Goal: Information Seeking & Learning: Learn about a topic

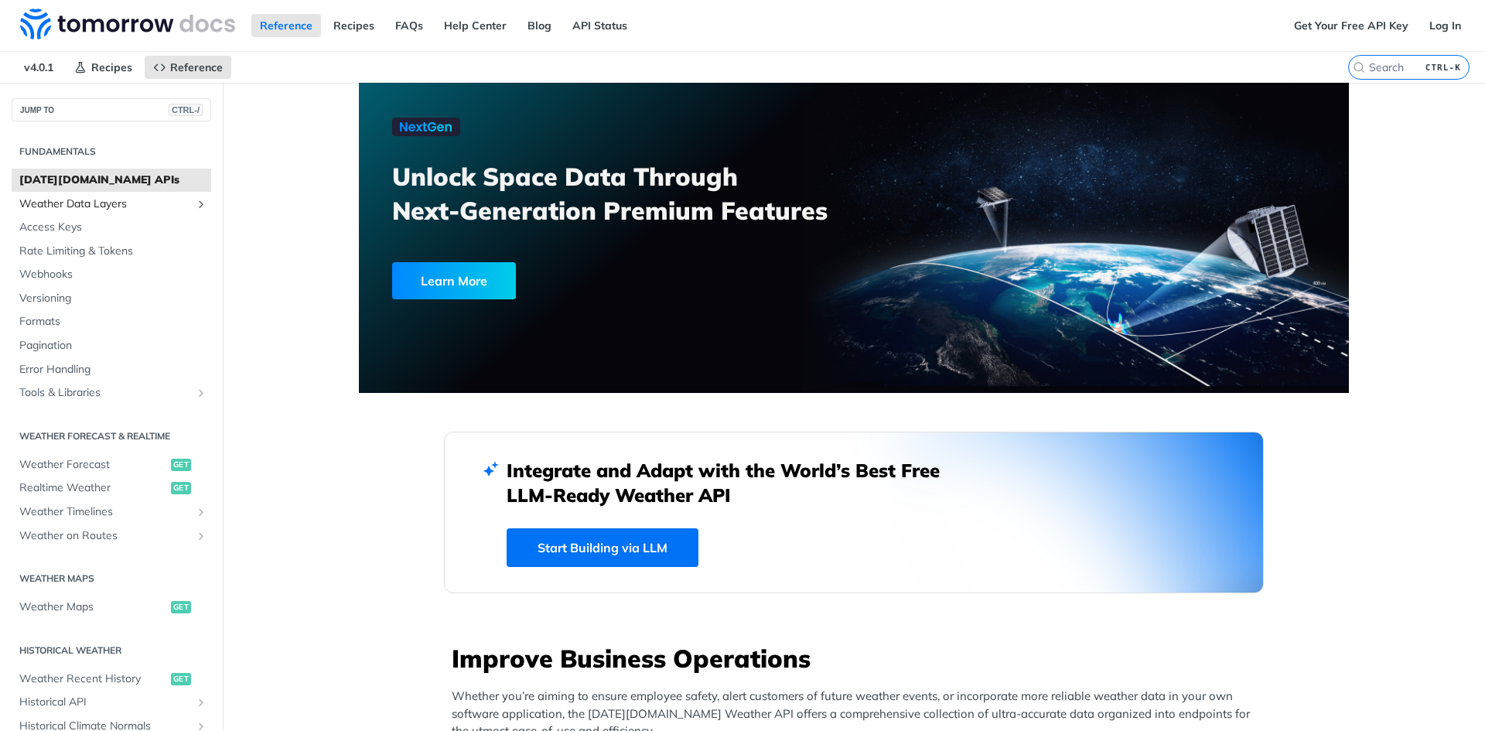
click at [59, 206] on span "Weather Data Layers" at bounding box center [105, 203] width 172 height 15
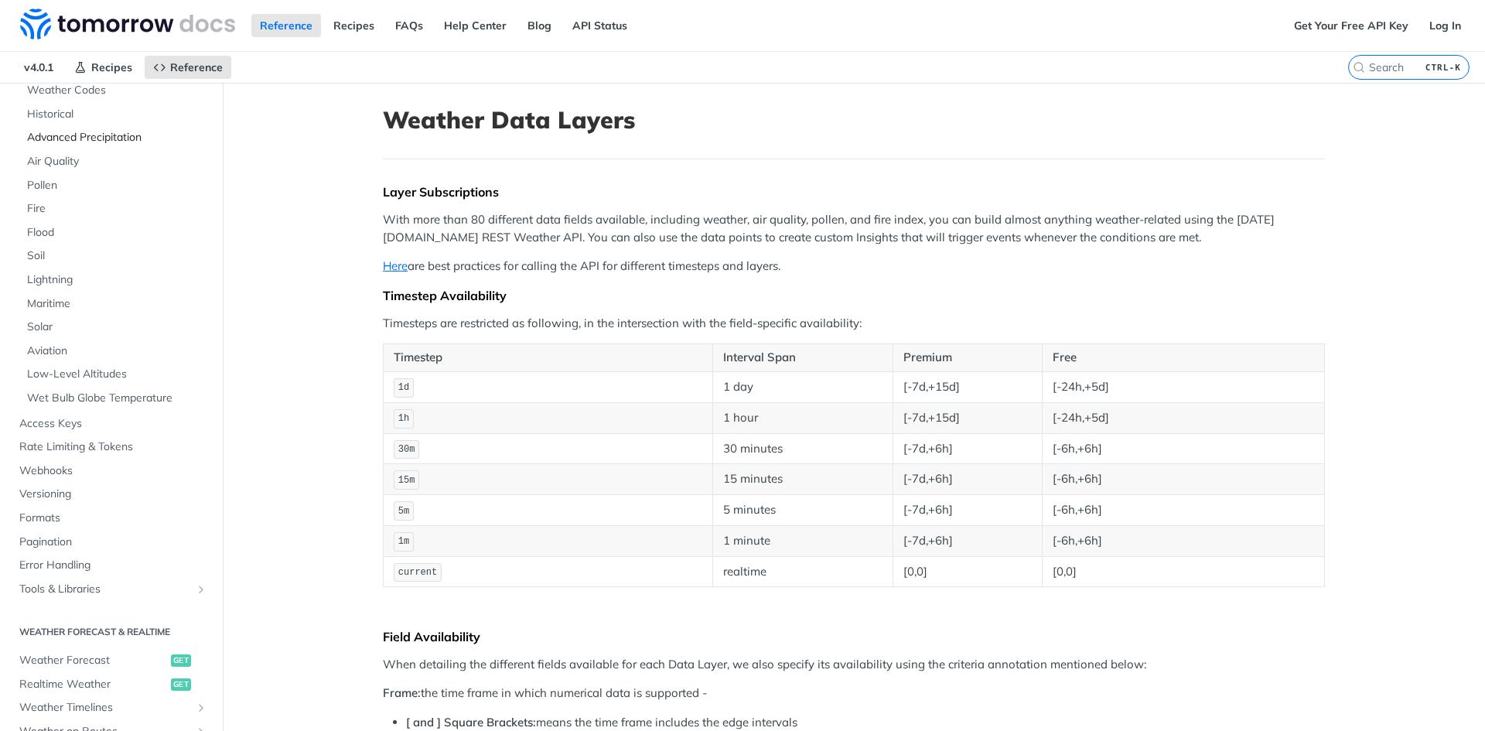
scroll to position [232, 0]
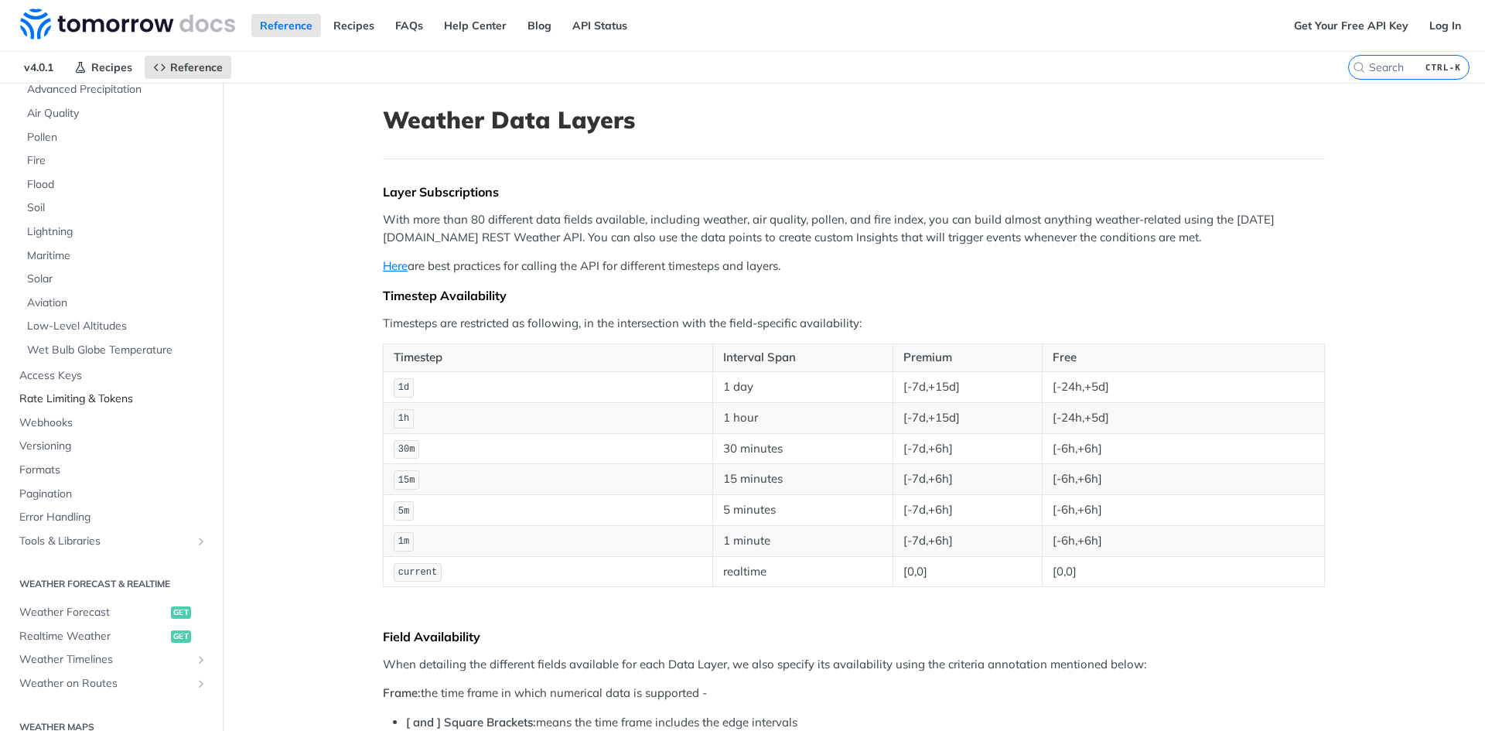
click at [54, 398] on span "Rate Limiting & Tokens" at bounding box center [113, 398] width 188 height 15
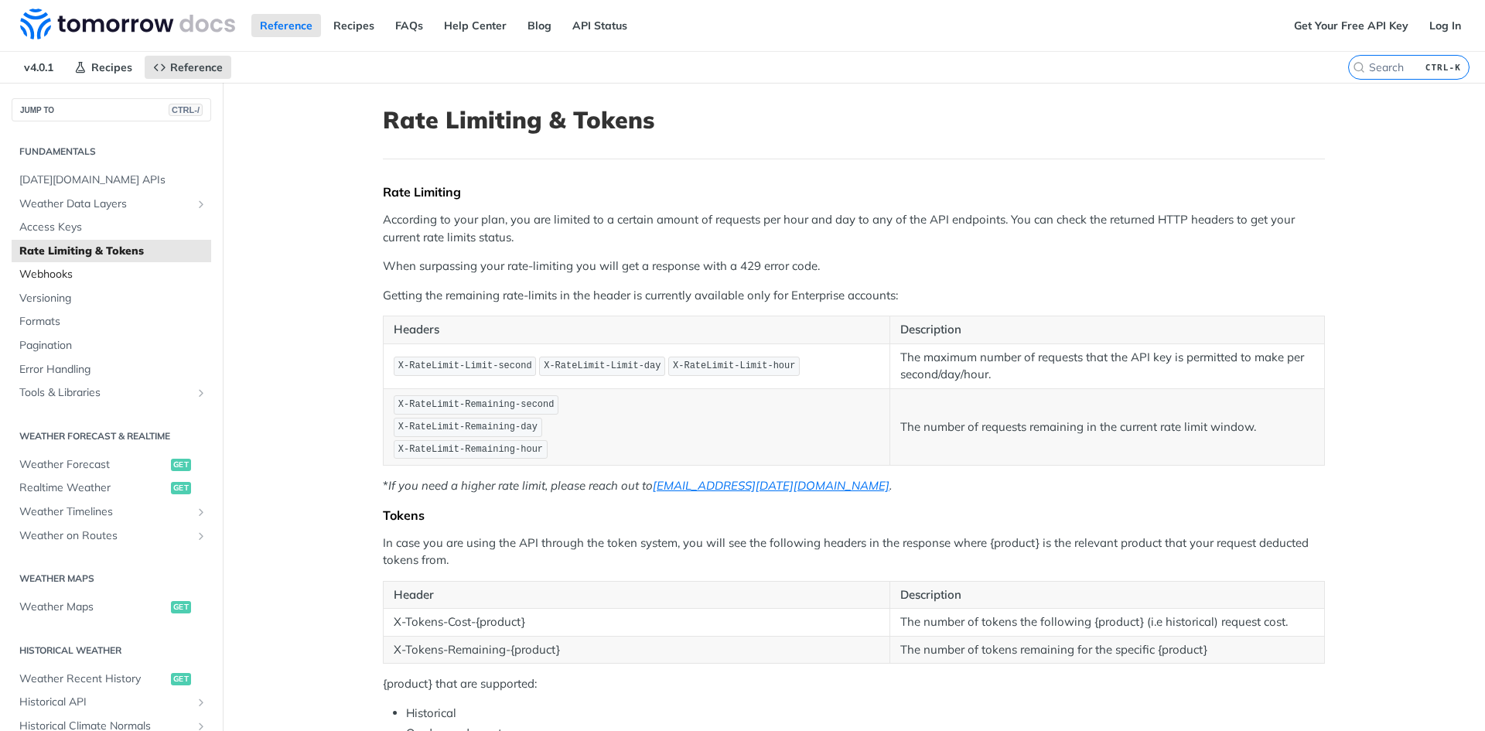
click at [50, 274] on span "Webhooks" at bounding box center [113, 274] width 188 height 15
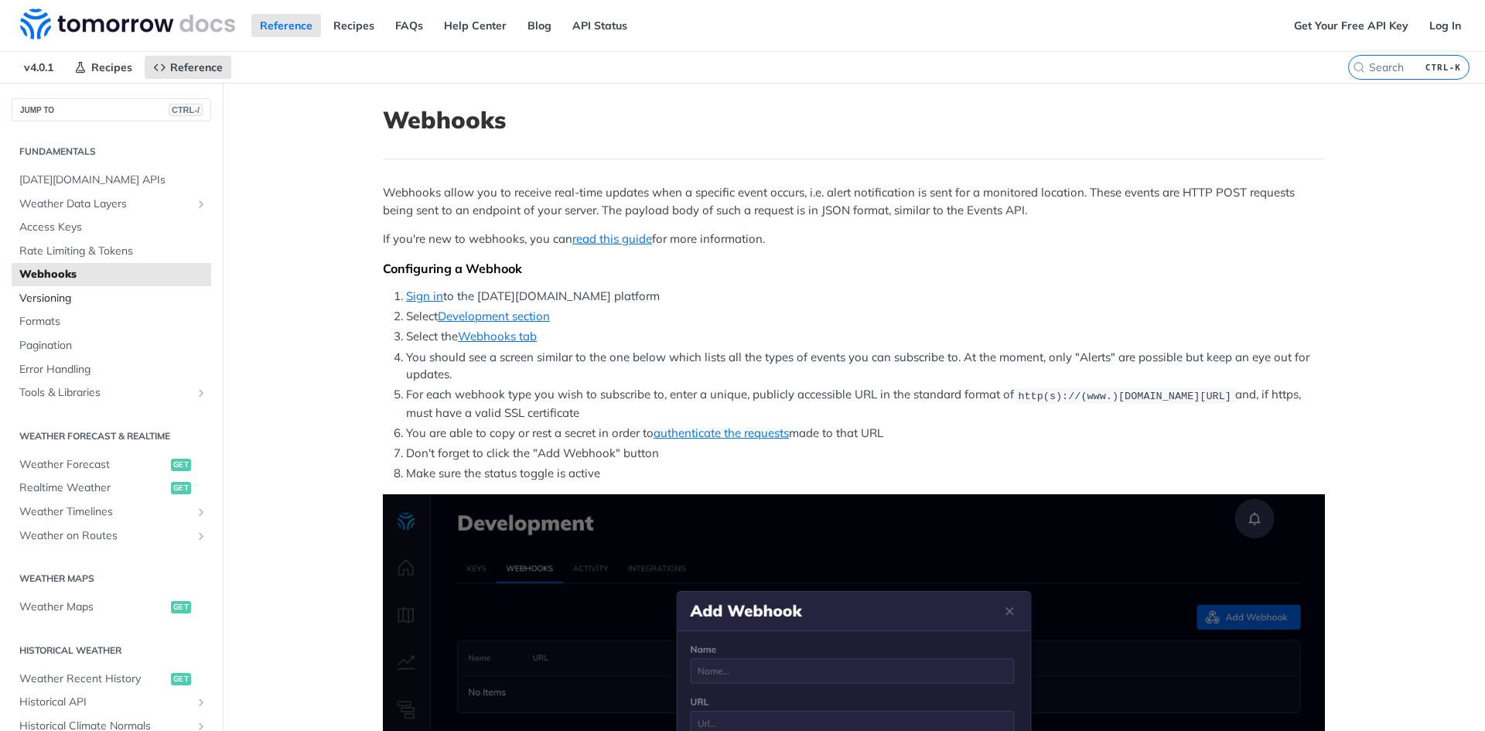
click at [39, 298] on span "Versioning" at bounding box center [113, 298] width 188 height 15
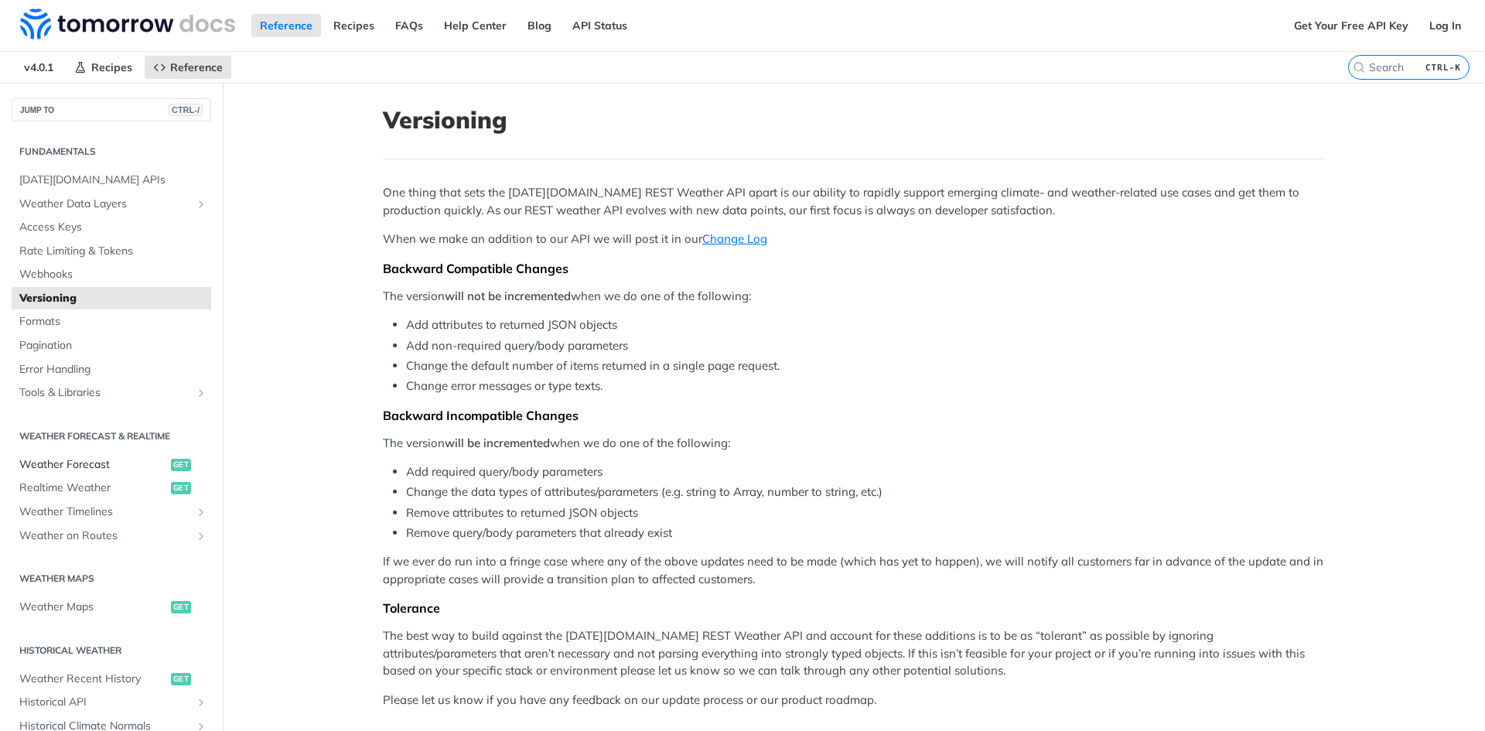
click at [63, 469] on span "Weather Forecast" at bounding box center [93, 464] width 148 height 15
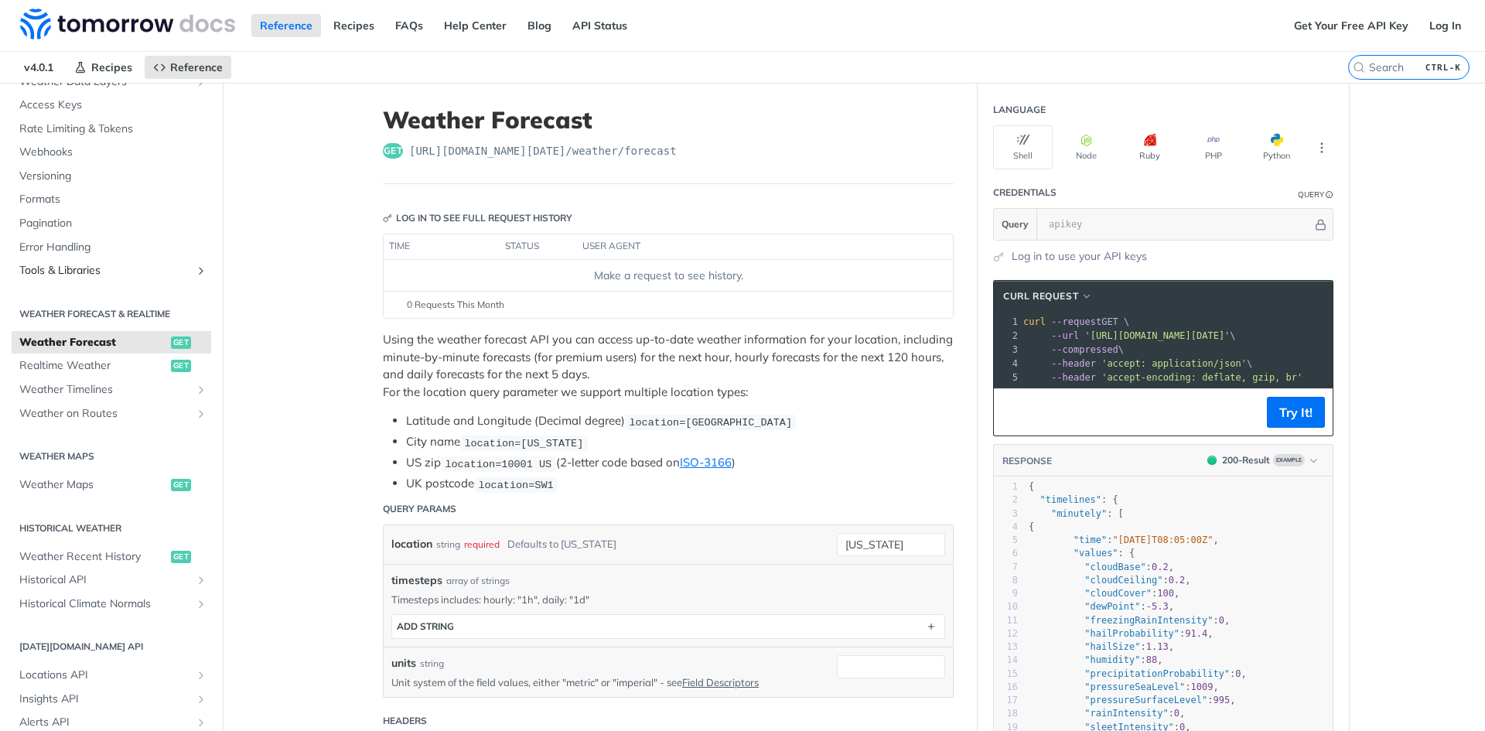
scroll to position [155, 0]
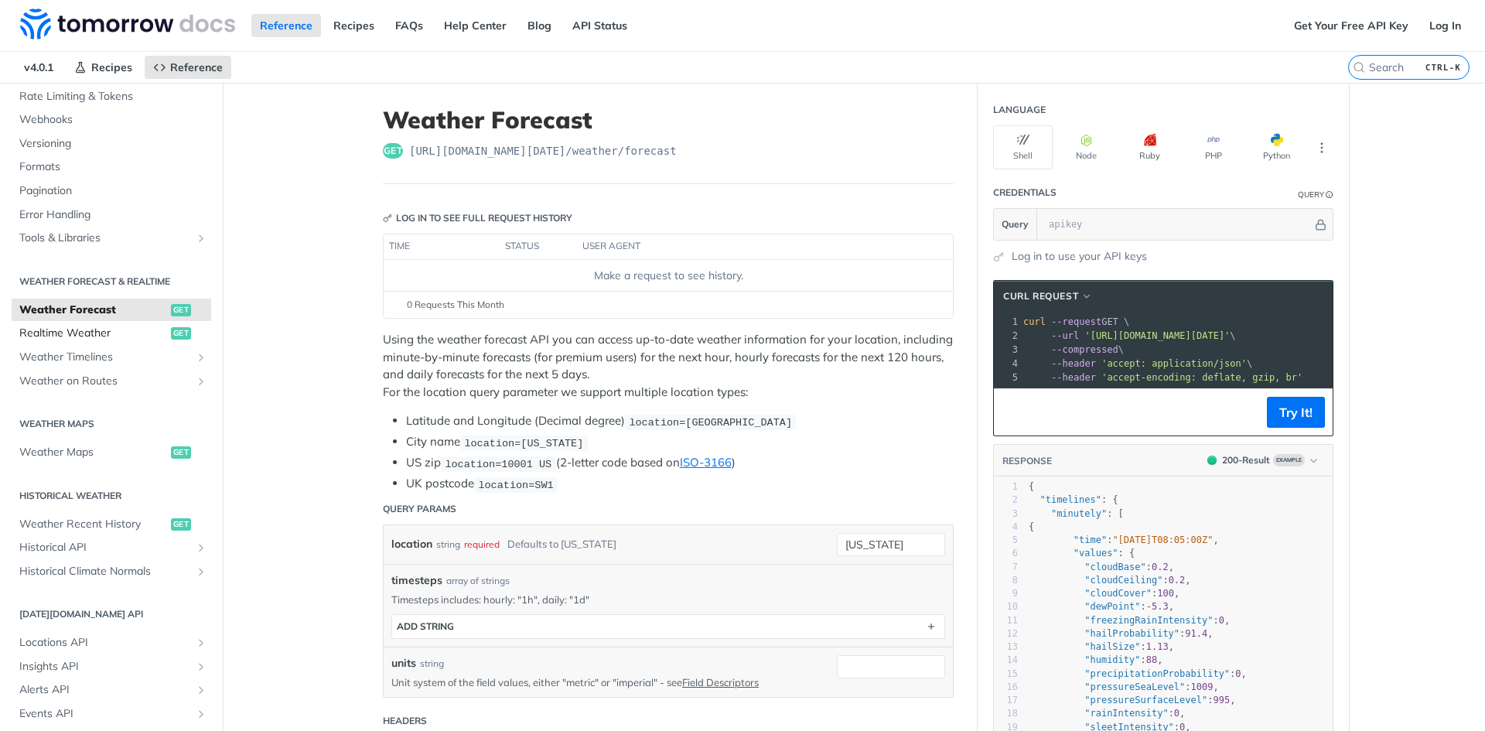
click at [81, 332] on span "Realtime Weather" at bounding box center [93, 333] width 148 height 15
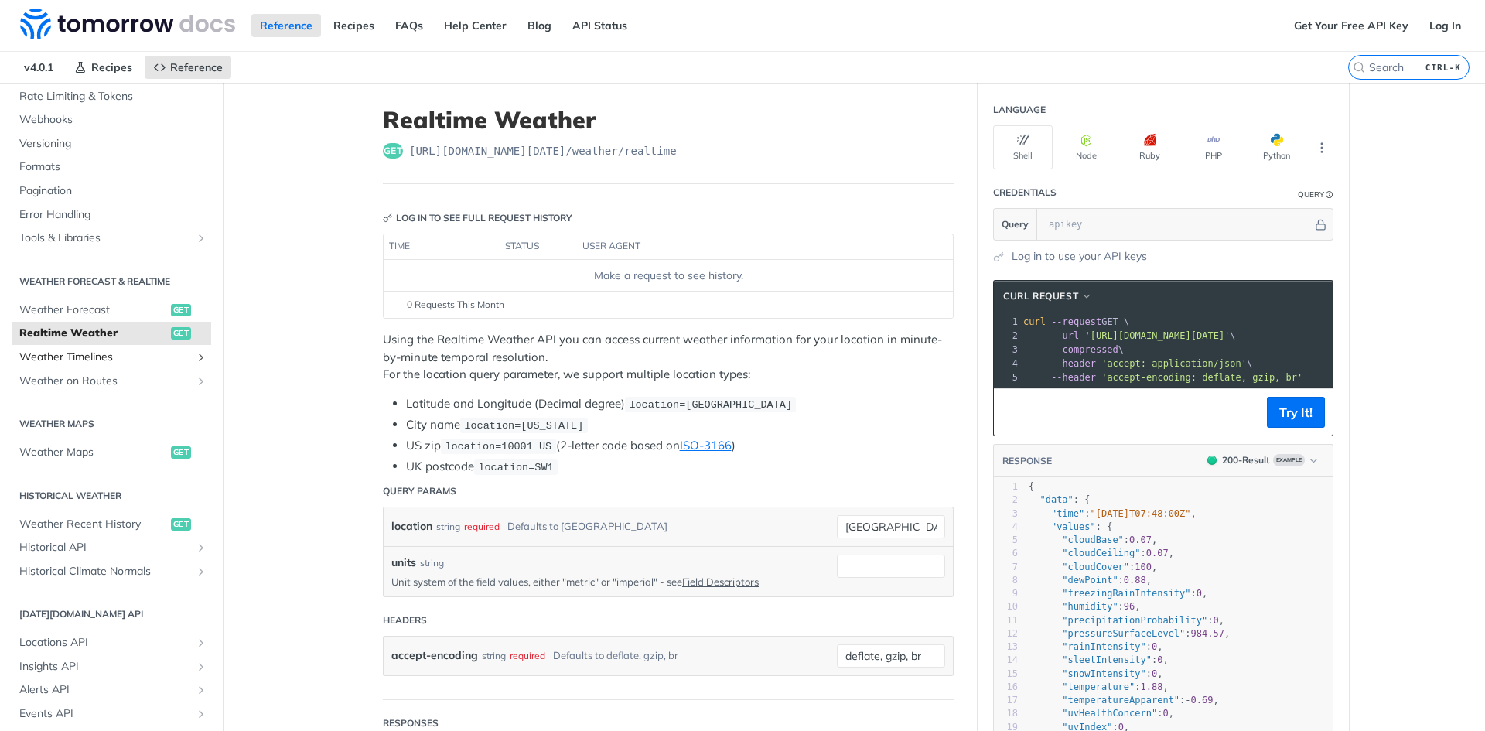
click at [74, 359] on span "Weather Timelines" at bounding box center [105, 357] width 172 height 15
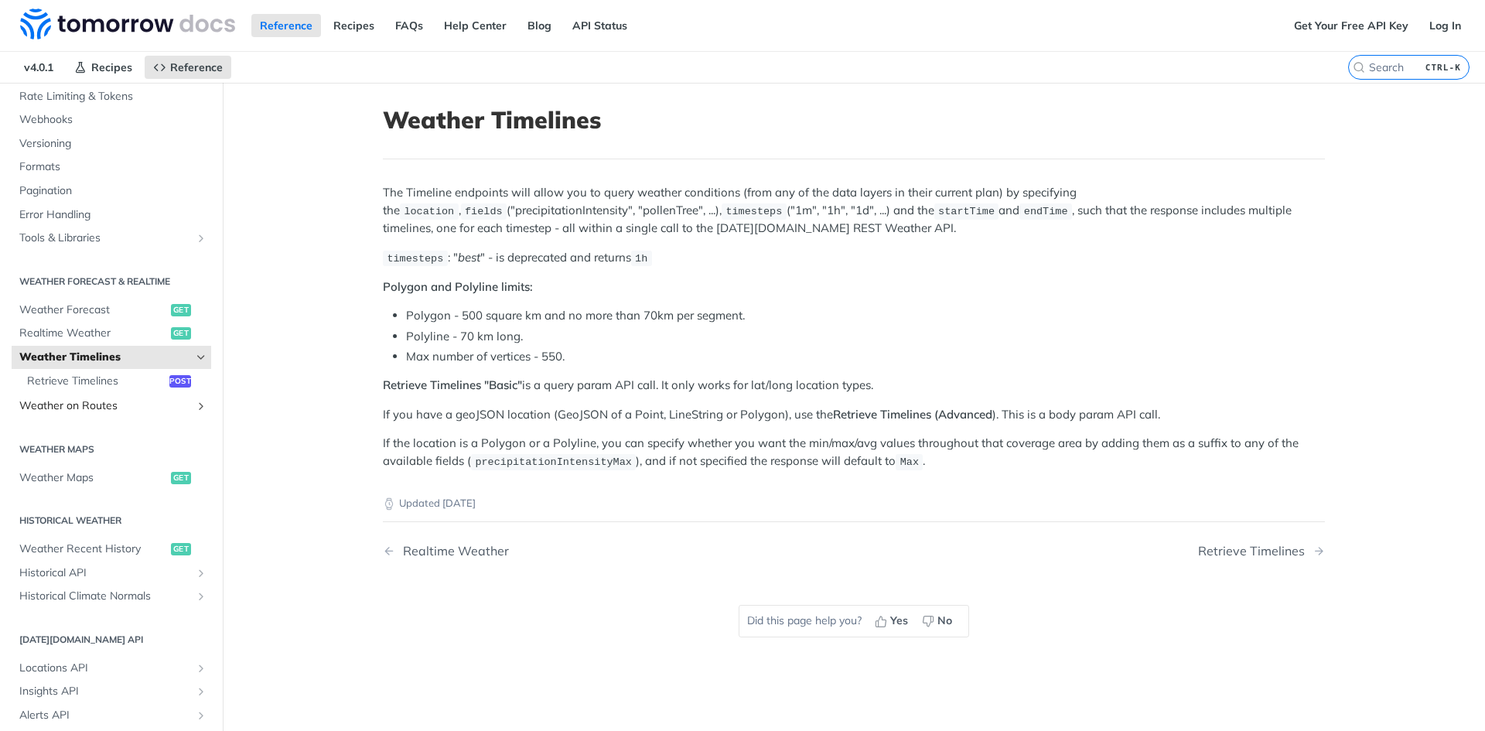
click at [67, 402] on span "Weather on Routes" at bounding box center [105, 405] width 172 height 15
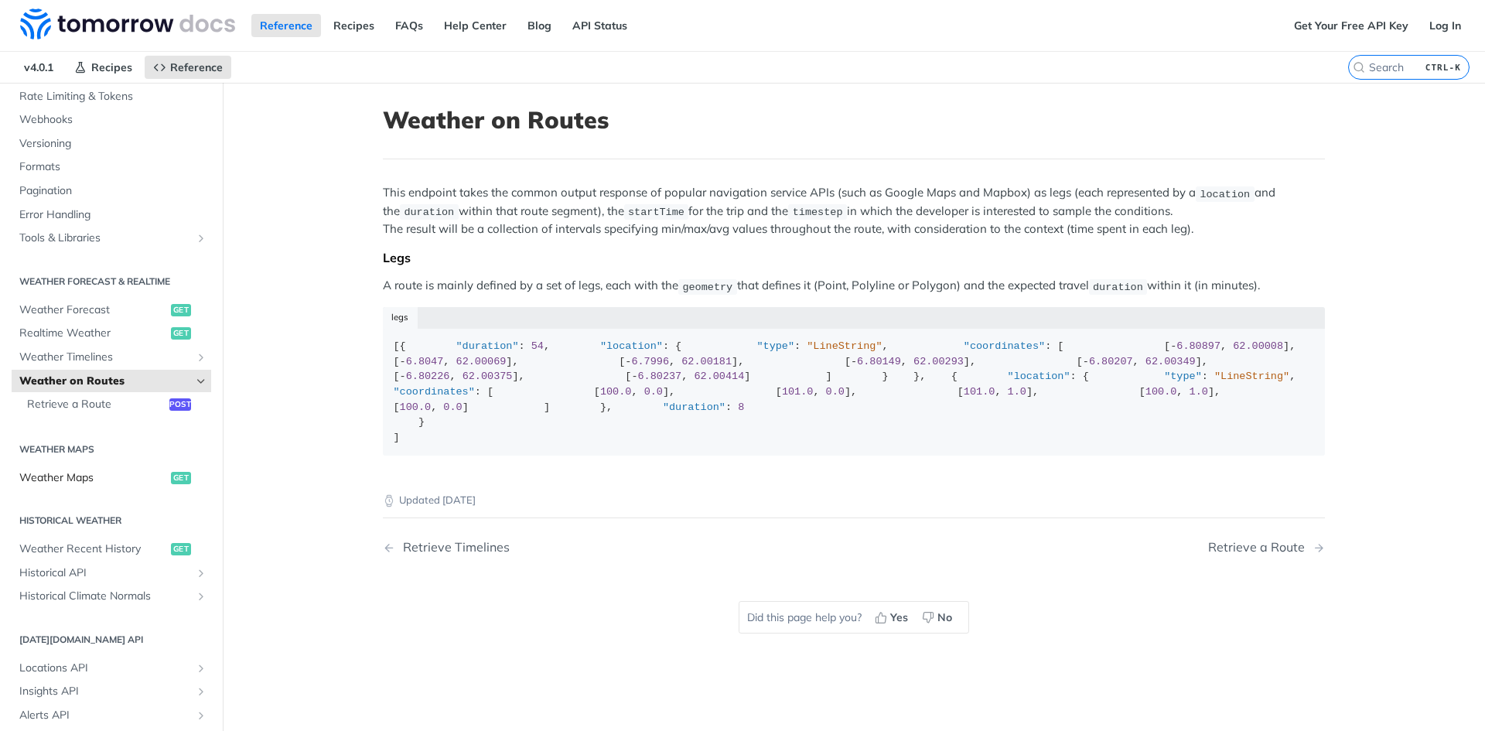
click at [58, 473] on span "Weather Maps" at bounding box center [93, 477] width 148 height 15
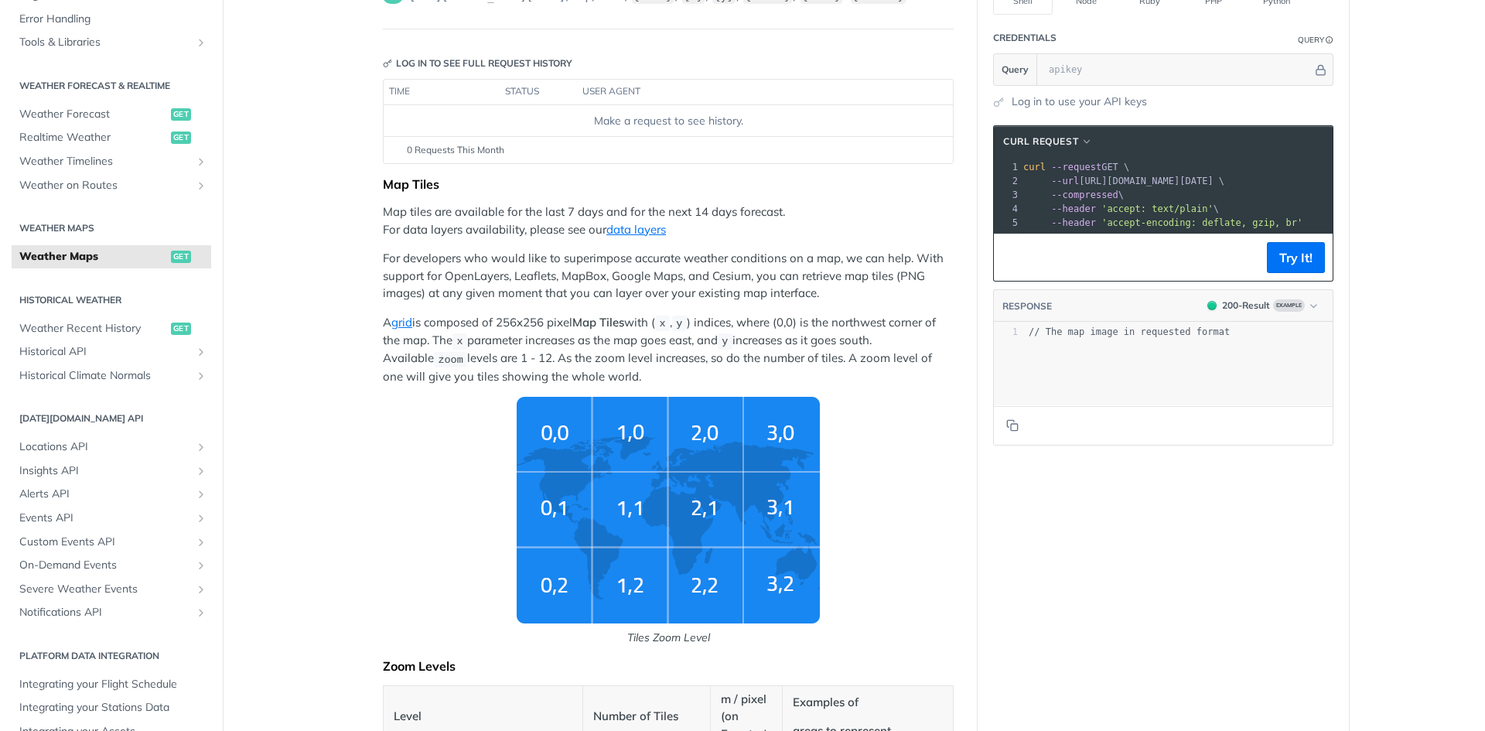
scroll to position [297, 0]
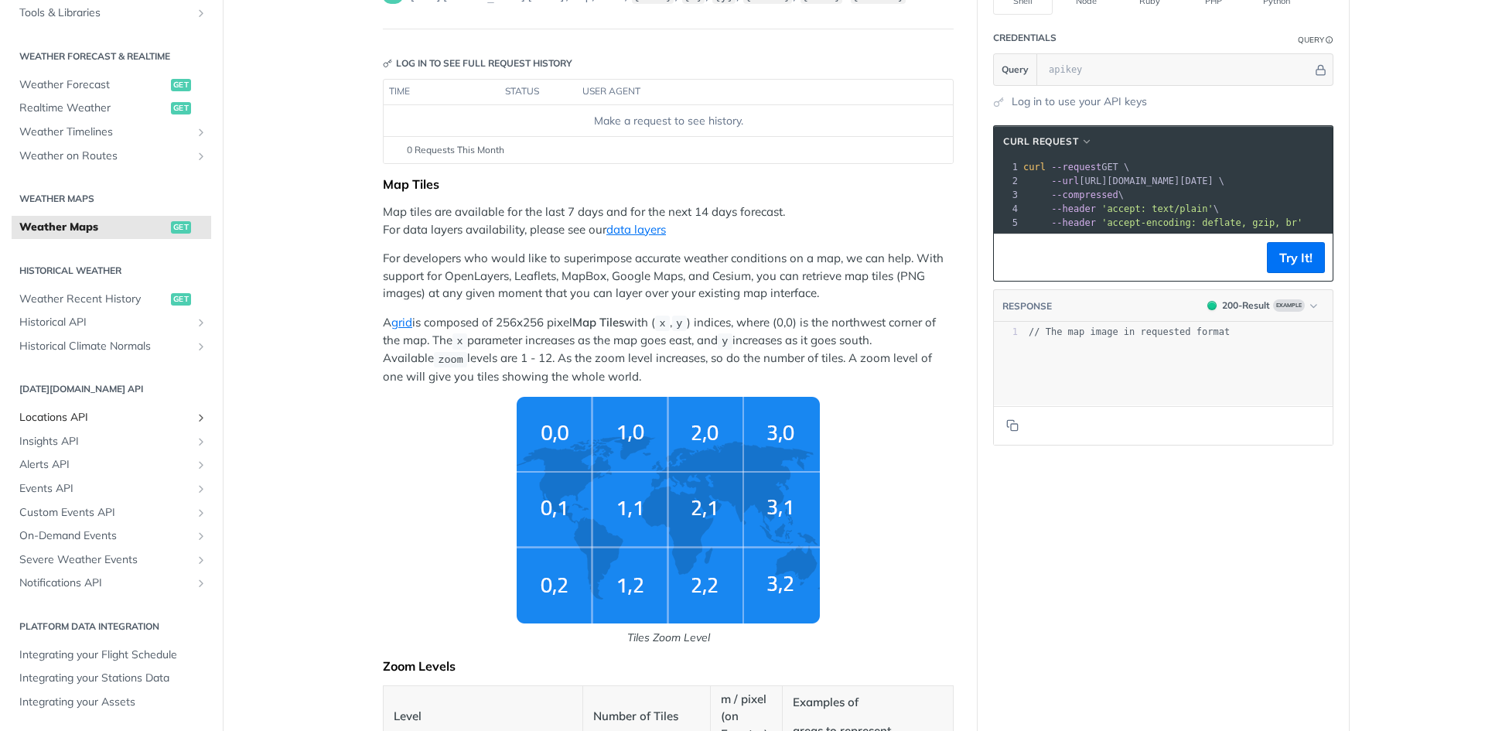
click at [64, 418] on span "Locations API" at bounding box center [105, 417] width 172 height 15
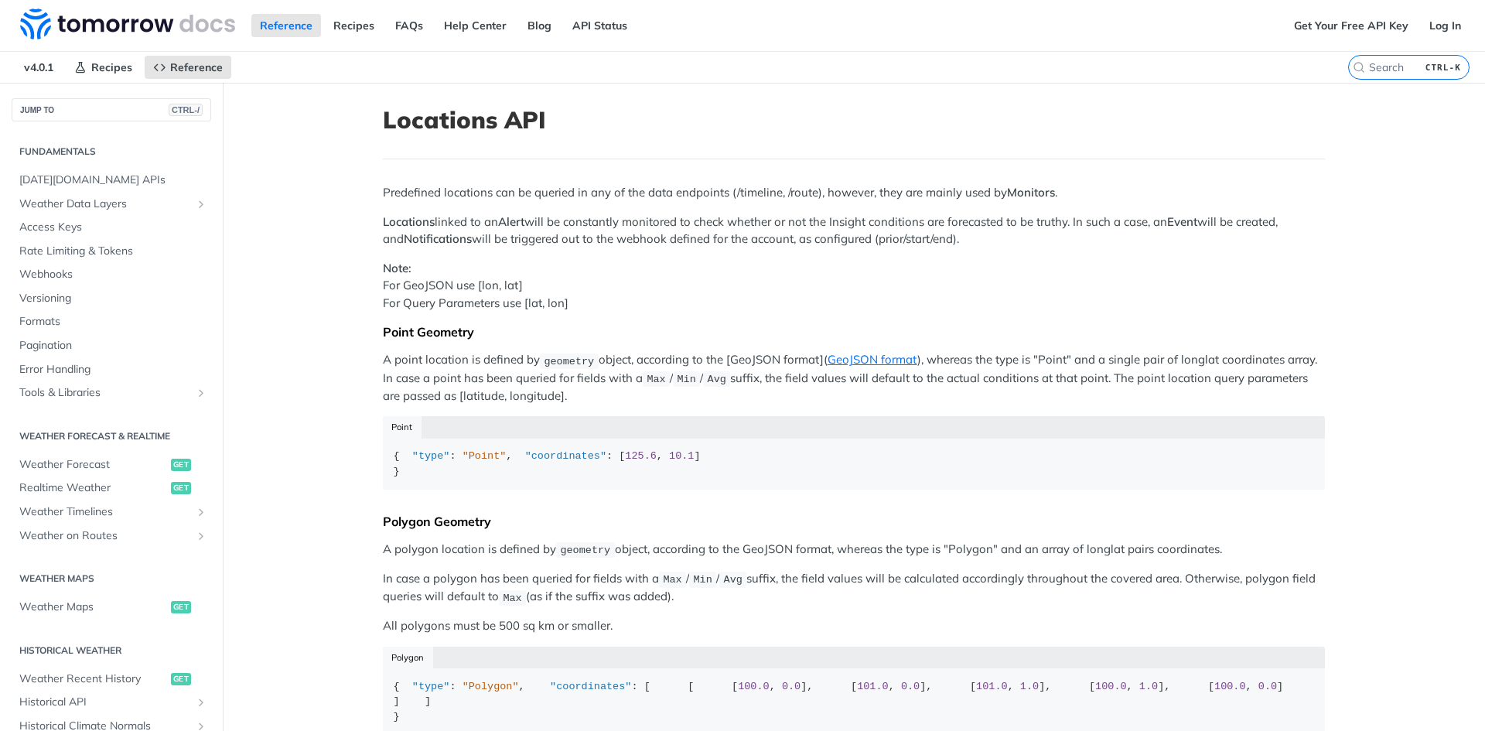
click at [45, 155] on h2 "Fundamentals" at bounding box center [112, 152] width 200 height 14
click at [143, 26] on img at bounding box center [127, 24] width 215 height 31
